Goal: Register for event/course

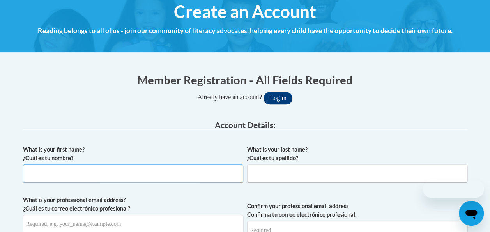
click at [187, 170] on input "What is your first name? ¿Cuál es tu nombre?" at bounding box center [133, 173] width 220 height 18
type input "Kyle"
click at [268, 175] on input "What is your last name? ¿Cuál es tu apellido?" at bounding box center [357, 173] width 220 height 18
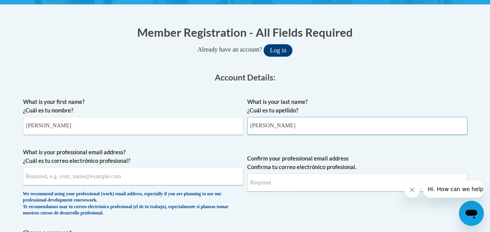
scroll to position [144, 0]
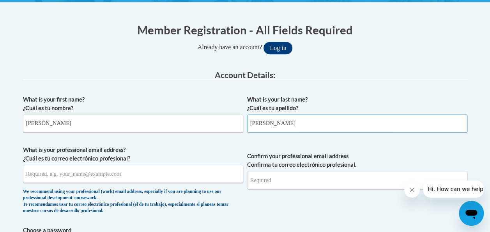
type input "Guthrie"
click at [200, 176] on input "What is your professional email address? ¿Cuál es tu correo electrónico profesi…" at bounding box center [133, 173] width 220 height 18
type input "kguthrie1@daltonstate.edu"
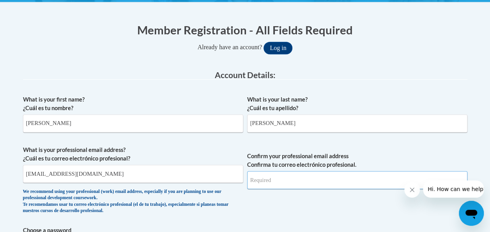
click at [267, 187] on input "Confirm your professional email address Confirma tu correo electrónico profesio…" at bounding box center [357, 180] width 220 height 18
type input "kguthrie1@daltonstate.edu"
click at [264, 42] on button "Log in" at bounding box center [278, 48] width 29 height 12
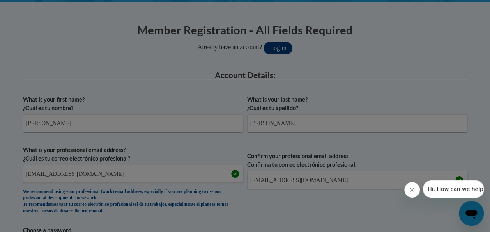
scroll to position [175, 0]
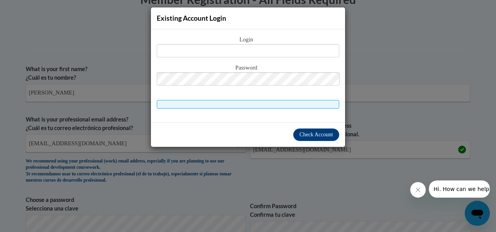
click at [332, 154] on div "Existing Account Login Login Password" at bounding box center [248, 116] width 496 height 232
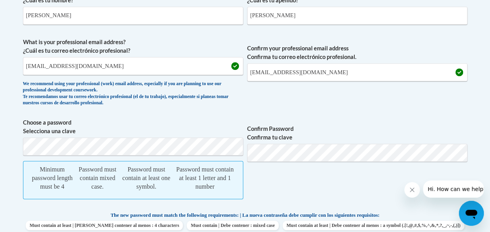
scroll to position [259, 0]
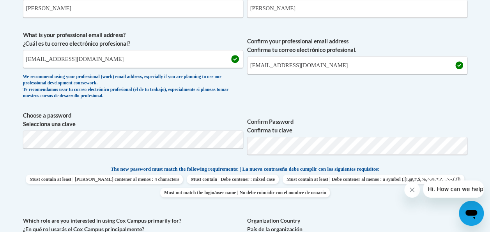
click at [416, 116] on span "Confirm Password Confirma tu clave" at bounding box center [357, 136] width 220 height 50
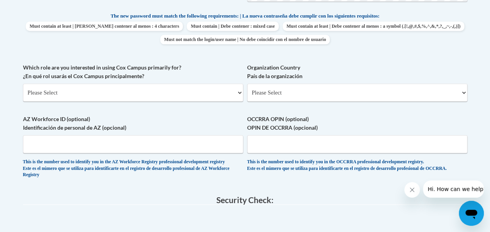
scroll to position [412, 0]
click at [173, 98] on select "Please Select College/University | Colegio/Universidad Community/Nonprofit Part…" at bounding box center [133, 92] width 220 height 18
select select "5a18ea06-2b54-4451-96f2-d152daf9eac5"
click at [23, 83] on select "Please Select College/University | Colegio/Universidad Community/Nonprofit Part…" at bounding box center [133, 92] width 220 height 18
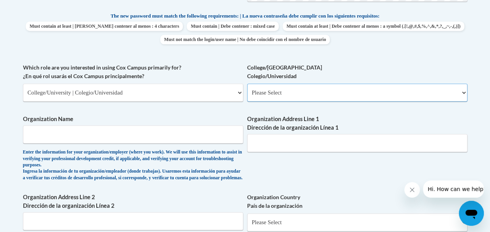
click at [277, 97] on select "Please Select College/University Staff | Empleado universitario College/Univers…" at bounding box center [357, 92] width 220 height 18
select select "99b32b07-cffc-426c-8bf6-0cd77760d84b"
click at [247, 83] on select "Please Select College/University Staff | Empleado universitario College/Univers…" at bounding box center [357, 92] width 220 height 18
click at [202, 127] on input "Organization Name" at bounding box center [133, 134] width 220 height 18
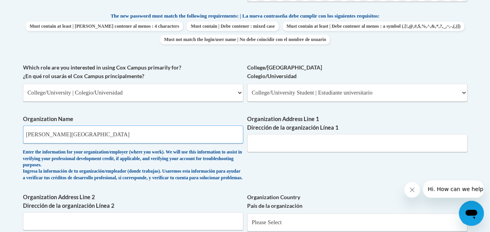
type input "Dalton State College"
click at [277, 98] on select "Please Select College/University Staff | Empleado universitario College/Univers…" at bounding box center [357, 92] width 220 height 18
click at [202, 93] on select "Please Select College/University | Colegio/Universidad Community/Nonprofit Part…" at bounding box center [133, 92] width 220 height 18
click at [23, 83] on select "Please Select College/University | Colegio/Universidad Community/Nonprofit Part…" at bounding box center [133, 92] width 220 height 18
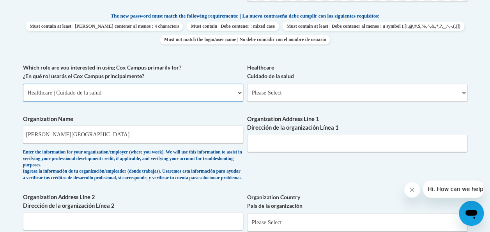
click at [175, 93] on select "Please Select College/University | Colegio/Universidad Community/Nonprofit Part…" at bounding box center [133, 92] width 220 height 18
select select "fbf2d438-af2f-41f8-98f1-81c410e29de3"
click at [23, 83] on select "Please Select College/University | Colegio/Universidad Community/Nonprofit Part…" at bounding box center [133, 92] width 220 height 18
click at [274, 145] on input "Organization Address Line 1 Dirección de la organización Línea 1" at bounding box center [357, 143] width 220 height 18
click at [277, 99] on select "Please Select Early Learning/Daycare Teacher/Family Home Care Provider | Maestr…" at bounding box center [357, 92] width 220 height 18
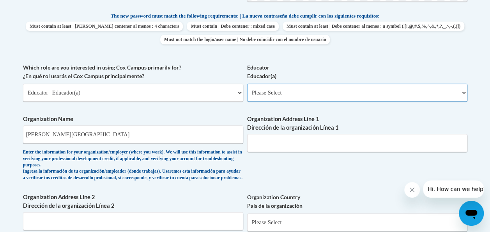
select select "5e2af403-4f2c-4e49-a02f-103e55d7b75b"
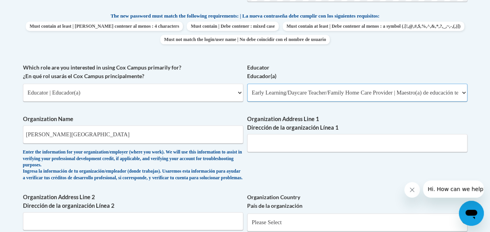
click at [247, 83] on select "Please Select Early Learning/Daycare Teacher/Family Home Care Provider | Maestr…" at bounding box center [357, 92] width 220 height 18
click at [292, 89] on select "Please Select Early Learning/Daycare Teacher/Family Home Care Provider | Maestr…" at bounding box center [357, 92] width 220 height 18
click at [197, 95] on select "Please Select College/University | Colegio/Universidad Community/Nonprofit Part…" at bounding box center [133, 92] width 220 height 18
select select "5a18ea06-2b54-4451-96f2-d152daf9eac5"
click at [23, 83] on select "Please Select College/University | Colegio/Universidad Community/Nonprofit Part…" at bounding box center [133, 92] width 220 height 18
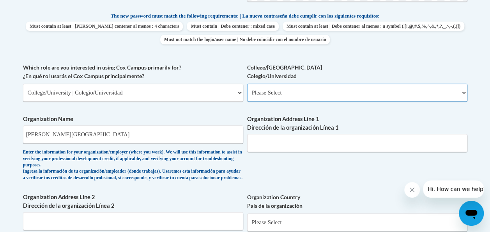
click at [290, 94] on select "Please Select College/University Staff | Empleado universitario College/Univers…" at bounding box center [357, 92] width 220 height 18
select select "99b32b07-cffc-426c-8bf6-0cd77760d84b"
click at [247, 83] on select "Please Select College/University Staff | Empleado universitario College/Univers…" at bounding box center [357, 92] width 220 height 18
click at [300, 142] on input "Organization Address Line 1 Dirección de la organización Línea 1" at bounding box center [357, 143] width 220 height 18
paste input "650 College Dr, Dalton, GA 30720"
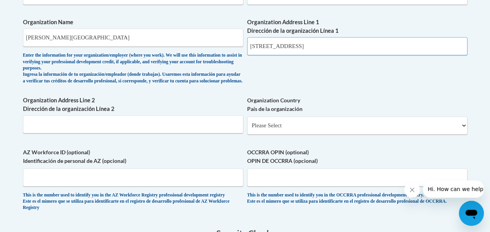
scroll to position [509, 0]
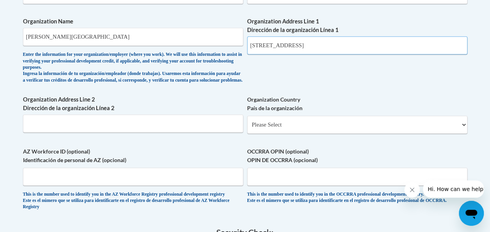
type input "650 College Dr, Dalton, GA 30720"
click at [259, 129] on select "Please Select United States | Estados Unidos Outside of the United States | Fue…" at bounding box center [357, 124] width 220 height 18
select select "ad49bcad-a171-4b2e-b99c-48b446064914"
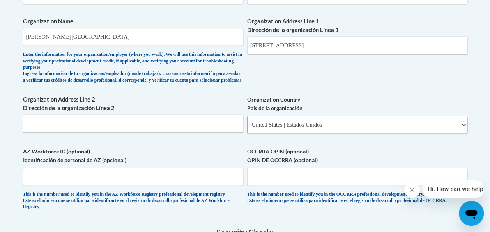
click at [247, 121] on select "Please Select United States | Estados Unidos Outside of the United States | Fue…" at bounding box center [357, 124] width 220 height 18
select select
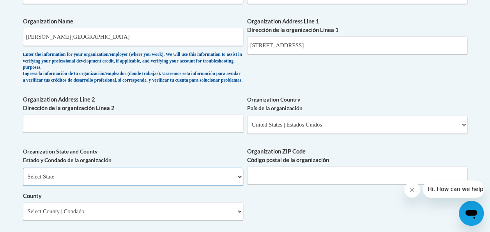
click at [212, 179] on select "Select State Alabama Alaska Arizona Arkansas California Colorado Connecticut De…" at bounding box center [133, 176] width 220 height 18
select select "Georgia"
click at [23, 173] on select "Select State Alabama Alaska Arizona Arkansas California Colorado Connecticut De…" at bounding box center [133, 176] width 220 height 18
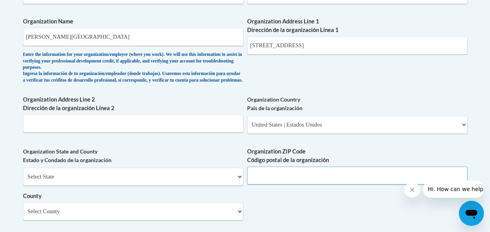
click at [274, 180] on input "Organization ZIP Code Código postal de la organización" at bounding box center [357, 175] width 220 height 18
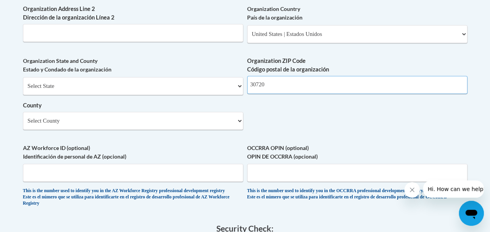
scroll to position [600, 0]
type input "30720"
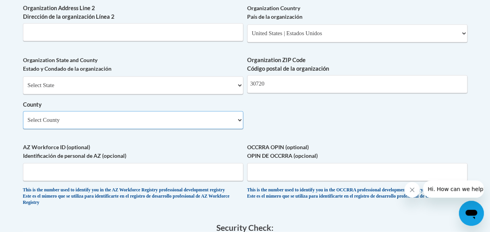
click at [218, 129] on select "Select County Appling Atkinson Bacon Baker Baldwin Banks Barrow Bartow Ben Hill…" at bounding box center [133, 120] width 220 height 18
select select "Whitfield"
click at [23, 117] on select "Select County Appling Atkinson Bacon Baker Baldwin Banks Barrow Bartow Ben Hill…" at bounding box center [133, 120] width 220 height 18
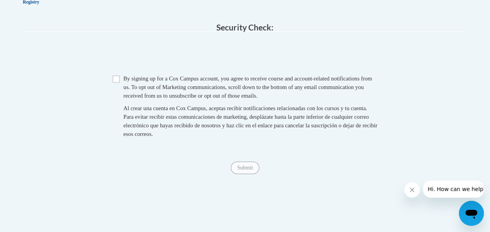
scroll to position [810, 0]
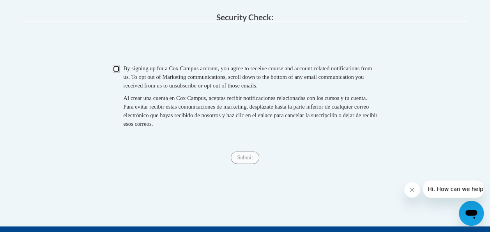
click at [116, 73] on input "Checkbox" at bounding box center [116, 68] width 7 height 7
checkbox input "true"
click at [241, 164] on input "Submit" at bounding box center [245, 157] width 28 height 12
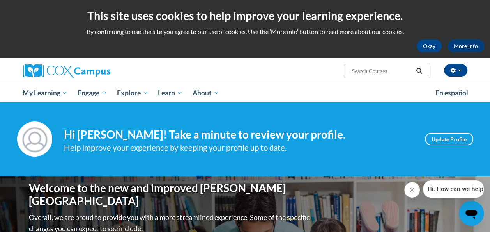
click at [358, 73] on input "Search..." at bounding box center [382, 70] width 62 height 9
type input "k-3"
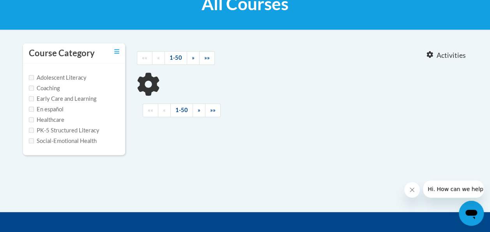
type input "k-3"
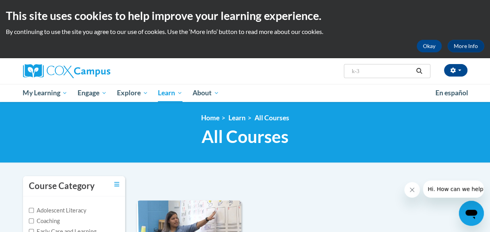
click at [388, 66] on input "k-3" at bounding box center [382, 70] width 62 height 9
type input "pk-5"
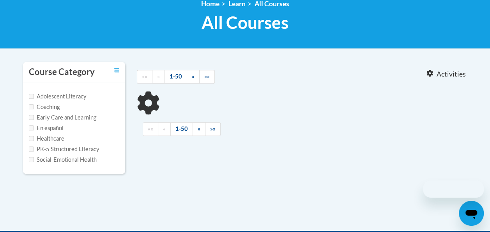
type input "pk-5"
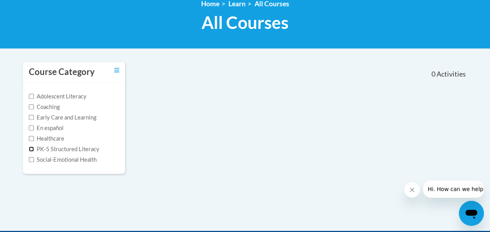
click at [29, 150] on input "PK-5 Structured Literacy" at bounding box center [31, 148] width 5 height 5
checkbox input "true"
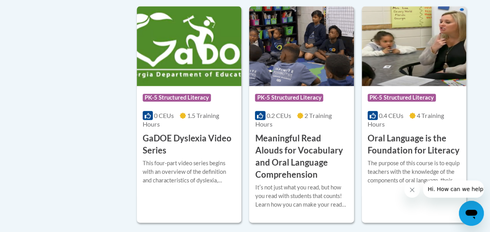
scroll to position [414, 0]
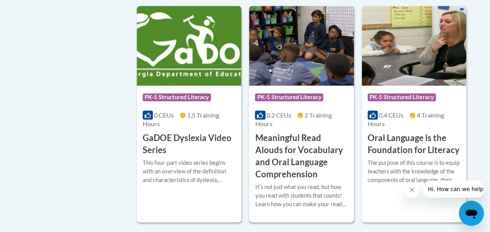
click at [294, 151] on h3 "Meaningful Read Alouds for Vocabulary and Oral Language Comprehension" at bounding box center [301, 156] width 93 height 48
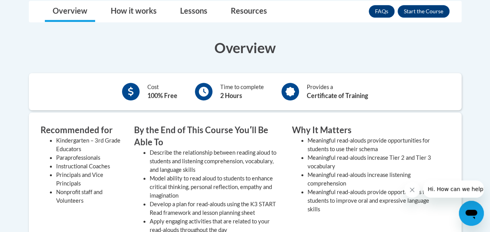
scroll to position [252, 0]
